Goal: Find specific page/section: Find specific page/section

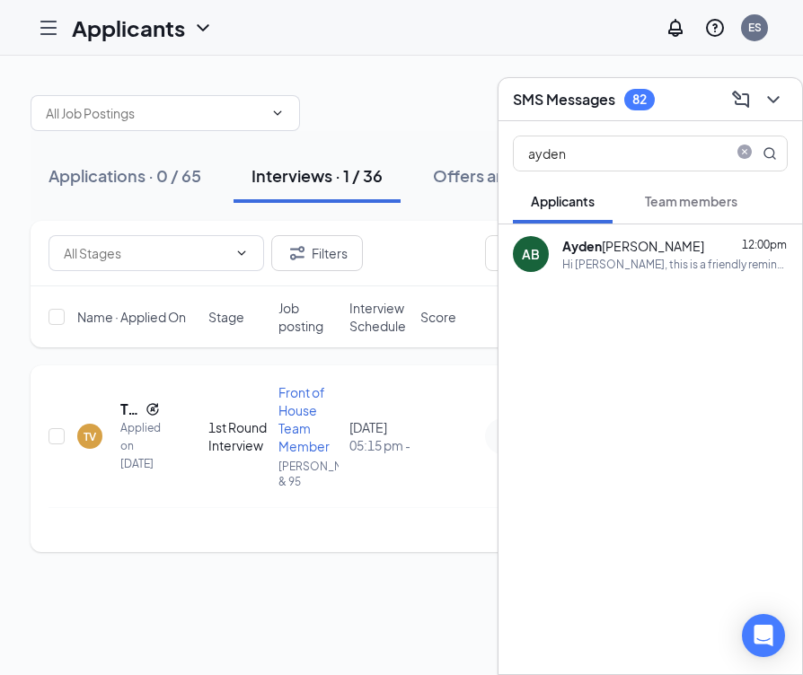
click at [302, 418] on div "Front of House Team Member" at bounding box center [308, 419] width 60 height 72
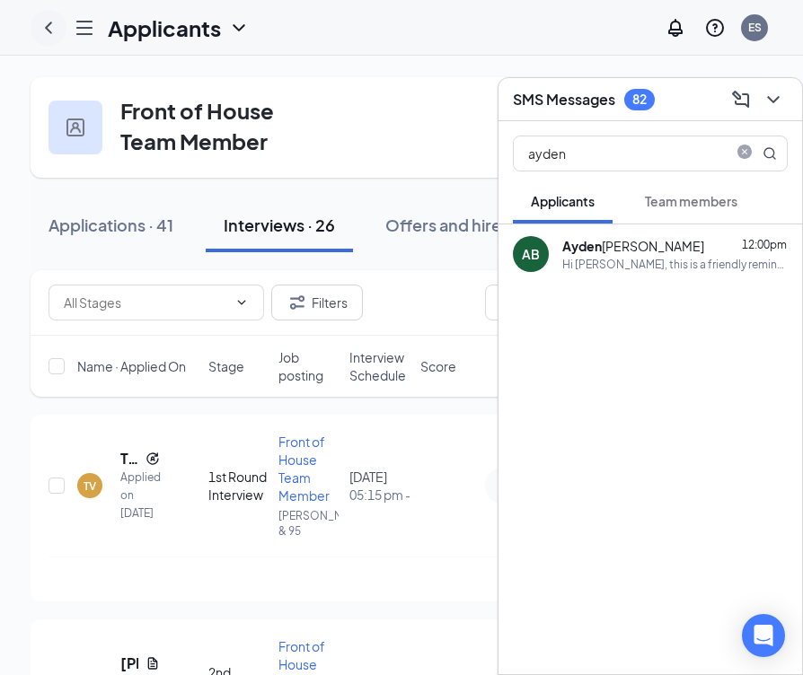
click at [45, 27] on icon "ChevronLeft" at bounding box center [49, 28] width 22 height 22
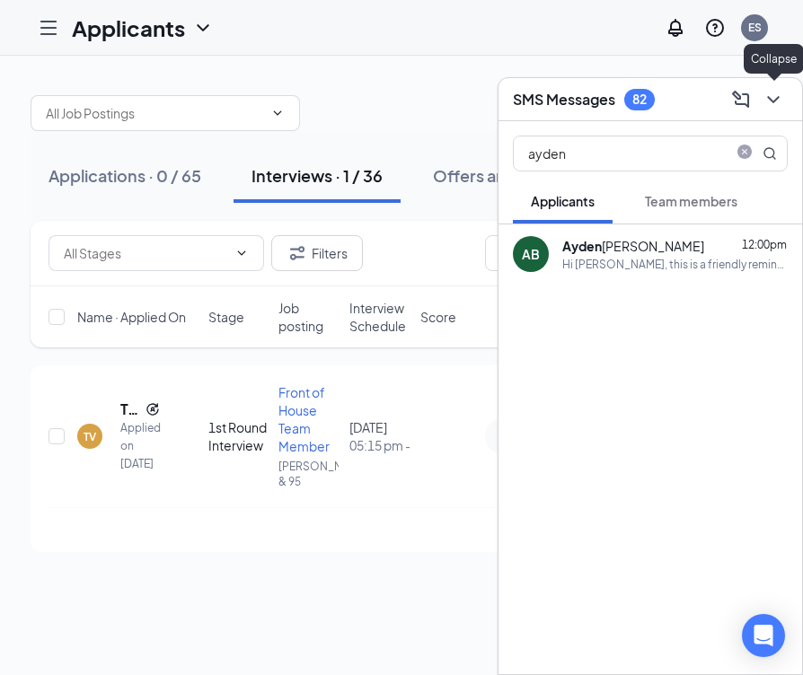
click at [776, 99] on icon "ChevronDown" at bounding box center [773, 99] width 12 height 7
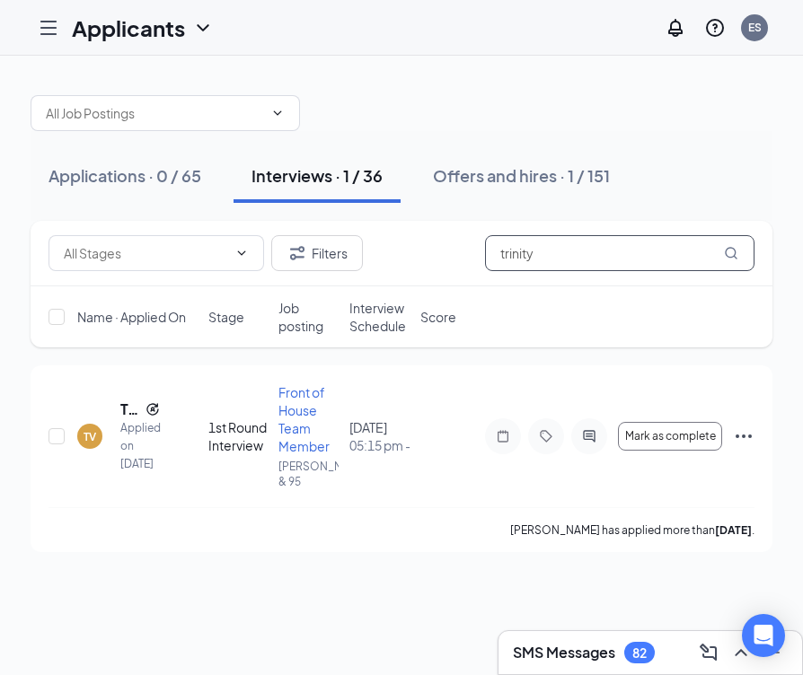
click at [550, 256] on input "trinity" at bounding box center [619, 253] width 269 height 36
type input "t"
type input "[PERSON_NAME]"
click at [304, 405] on span "Front of House Team Member" at bounding box center [303, 419] width 51 height 70
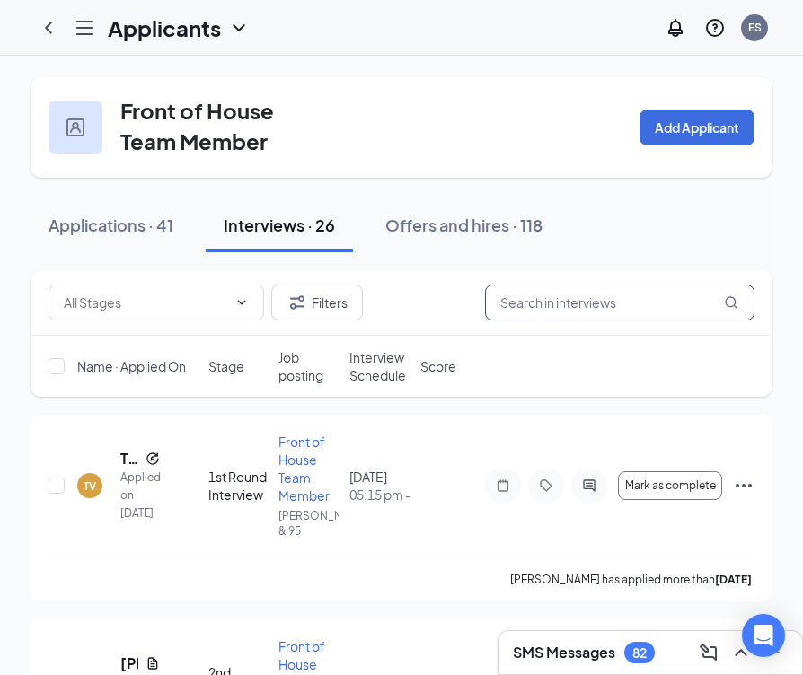
click at [621, 303] on input "text" at bounding box center [619, 303] width 269 height 36
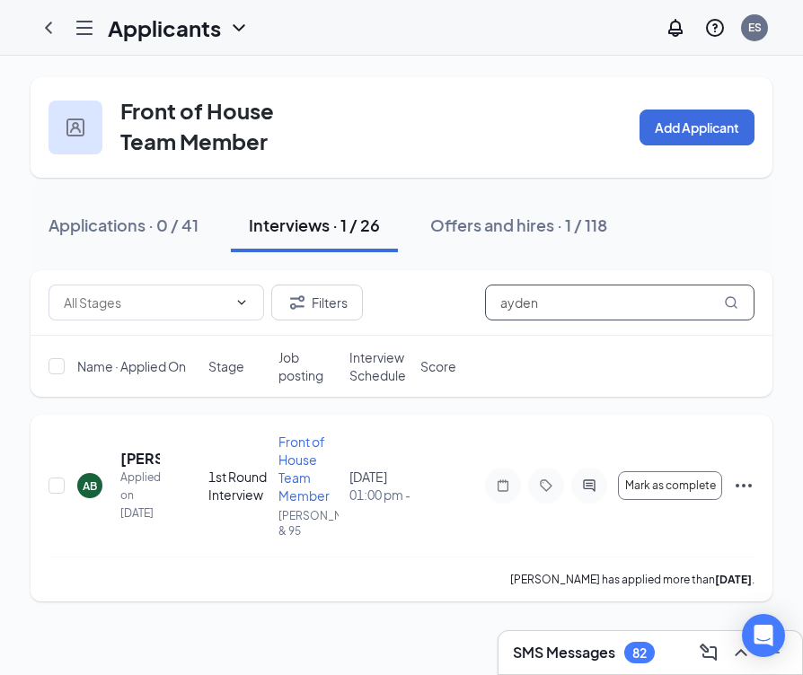
type input "ayden"
click at [83, 485] on div "AB" at bounding box center [90, 486] width 14 height 15
